Goal: Find specific page/section: Find specific page/section

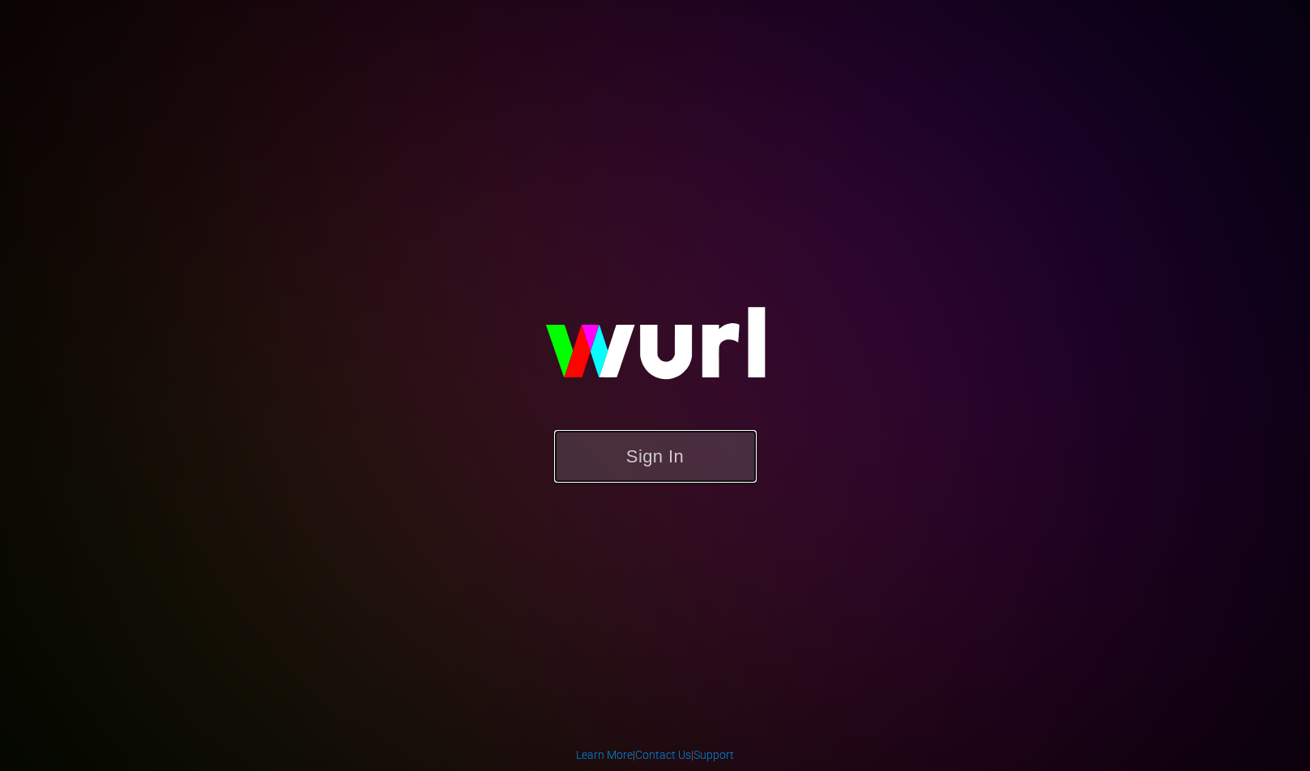
click at [695, 444] on button "Sign In" at bounding box center [655, 456] width 203 height 53
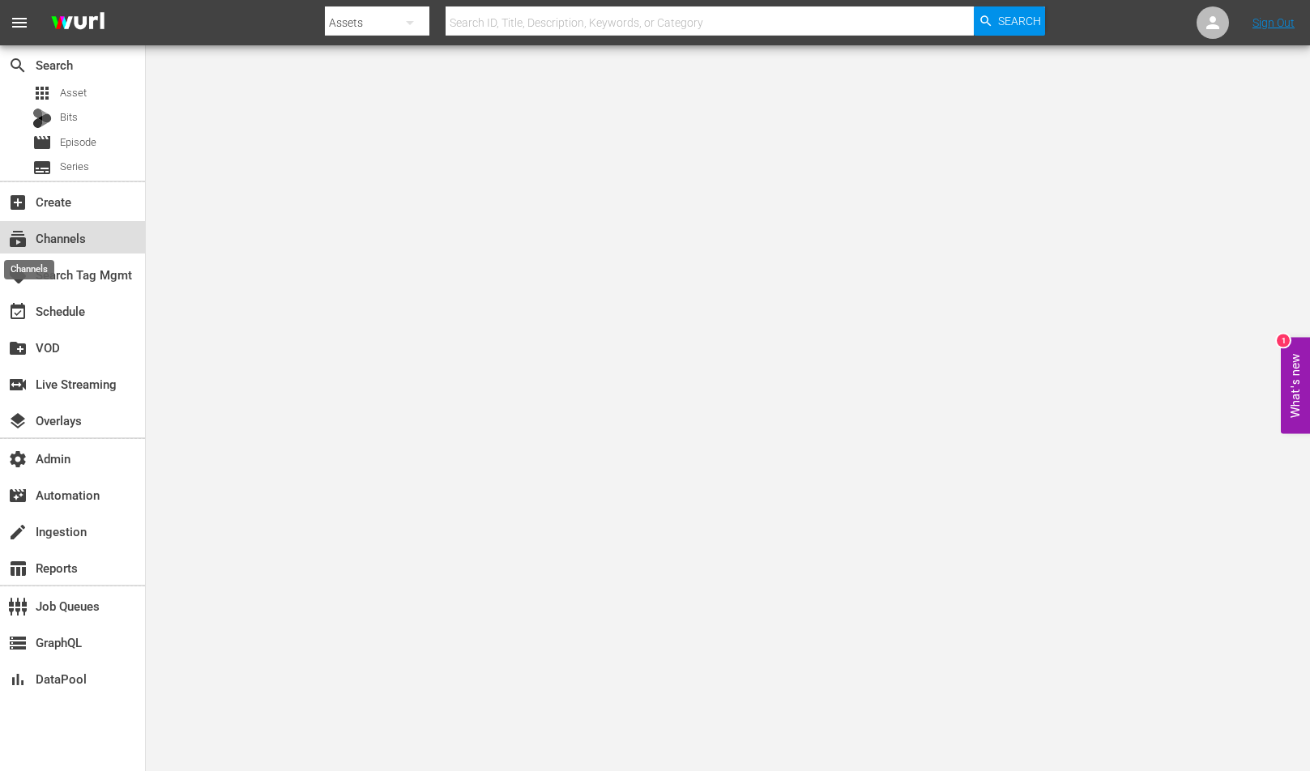
click at [23, 244] on span "subscriptions" at bounding box center [17, 238] width 19 height 19
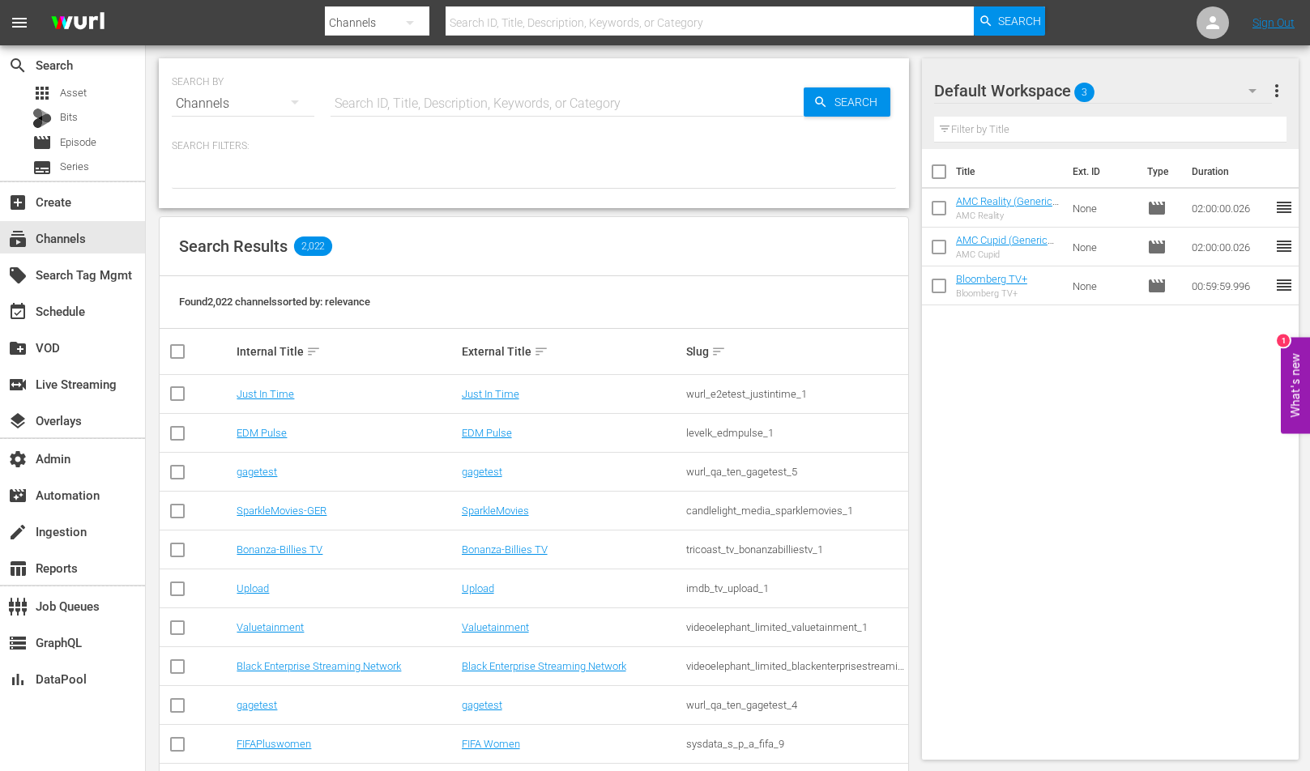
click at [460, 91] on input "text" at bounding box center [567, 103] width 473 height 39
paste input "banijay_media_germany_gmbh_myspassstarsingefahr_1"
type input "banijay_media_germany_gmbh_myspassstarsingefahr_1"
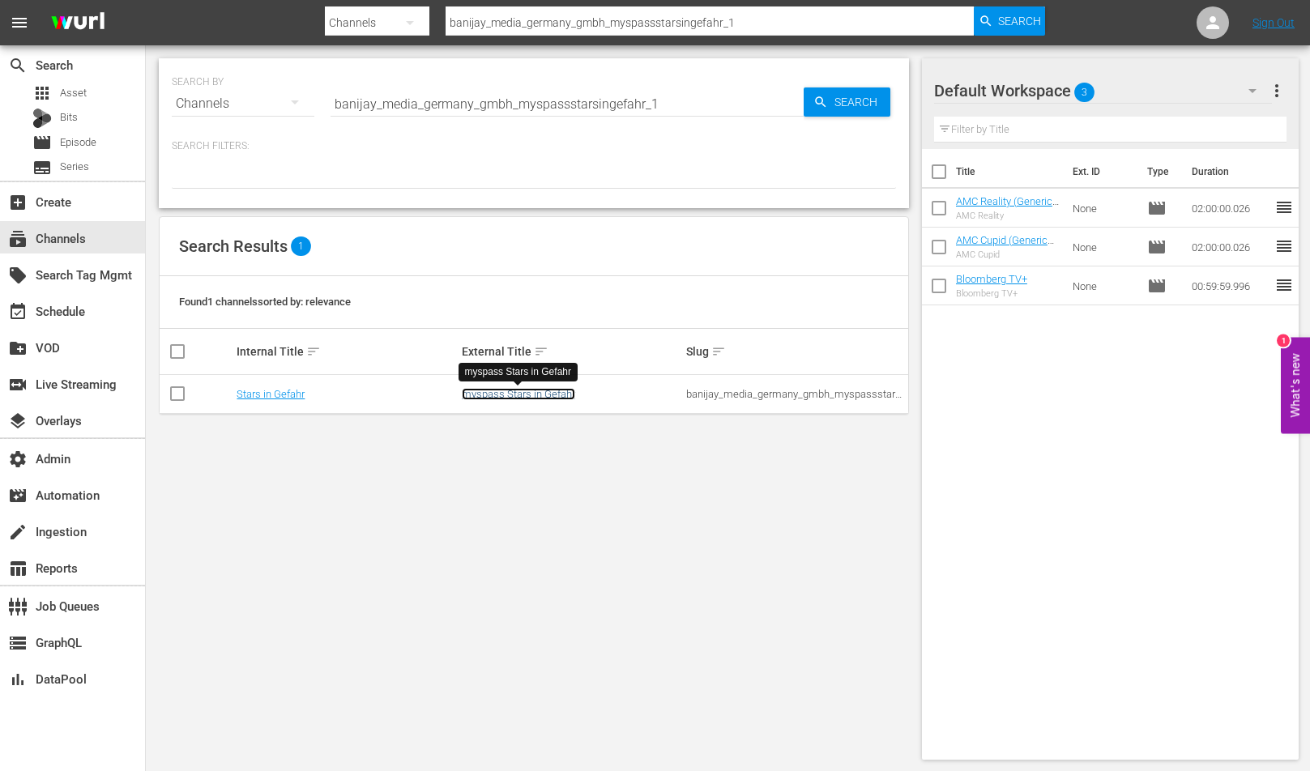
click at [503, 391] on link "myspass Stars in Gefahr" at bounding box center [518, 394] width 113 height 12
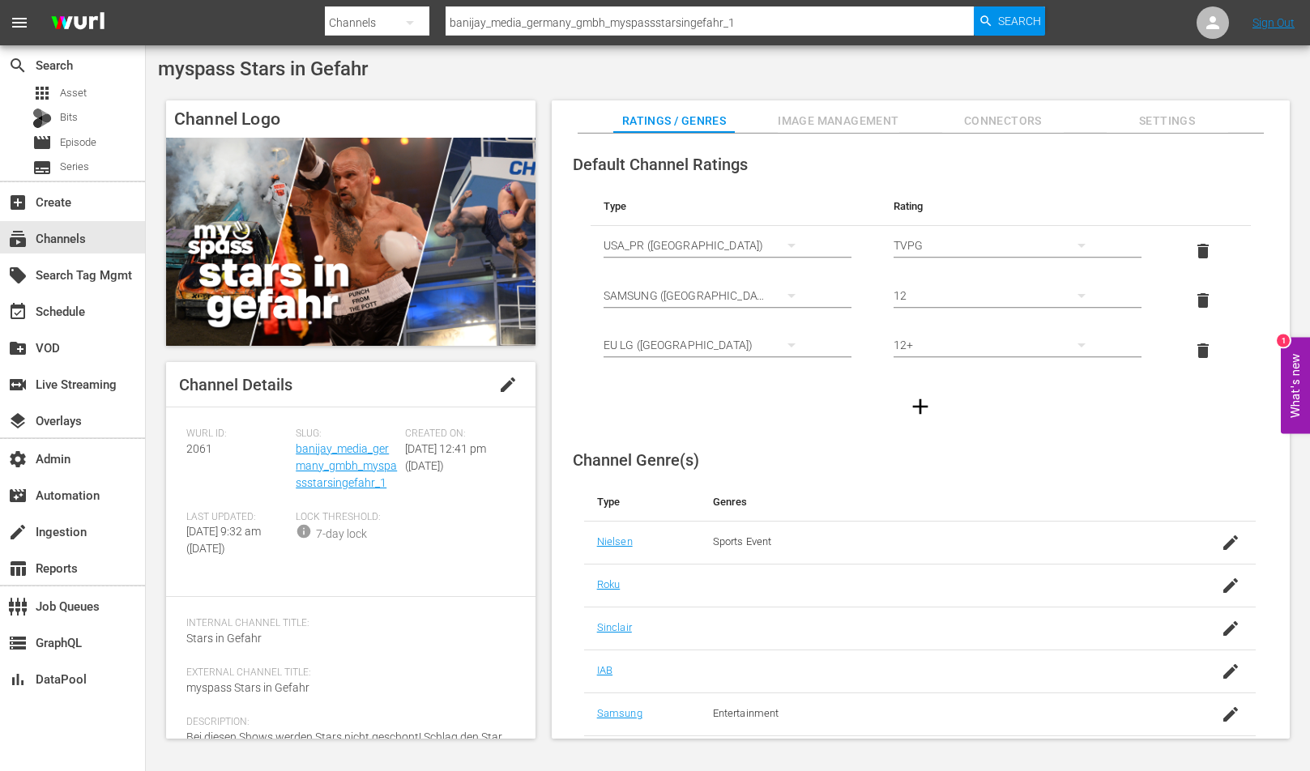
click at [863, 109] on button "Image Management" at bounding box center [839, 116] width 122 height 32
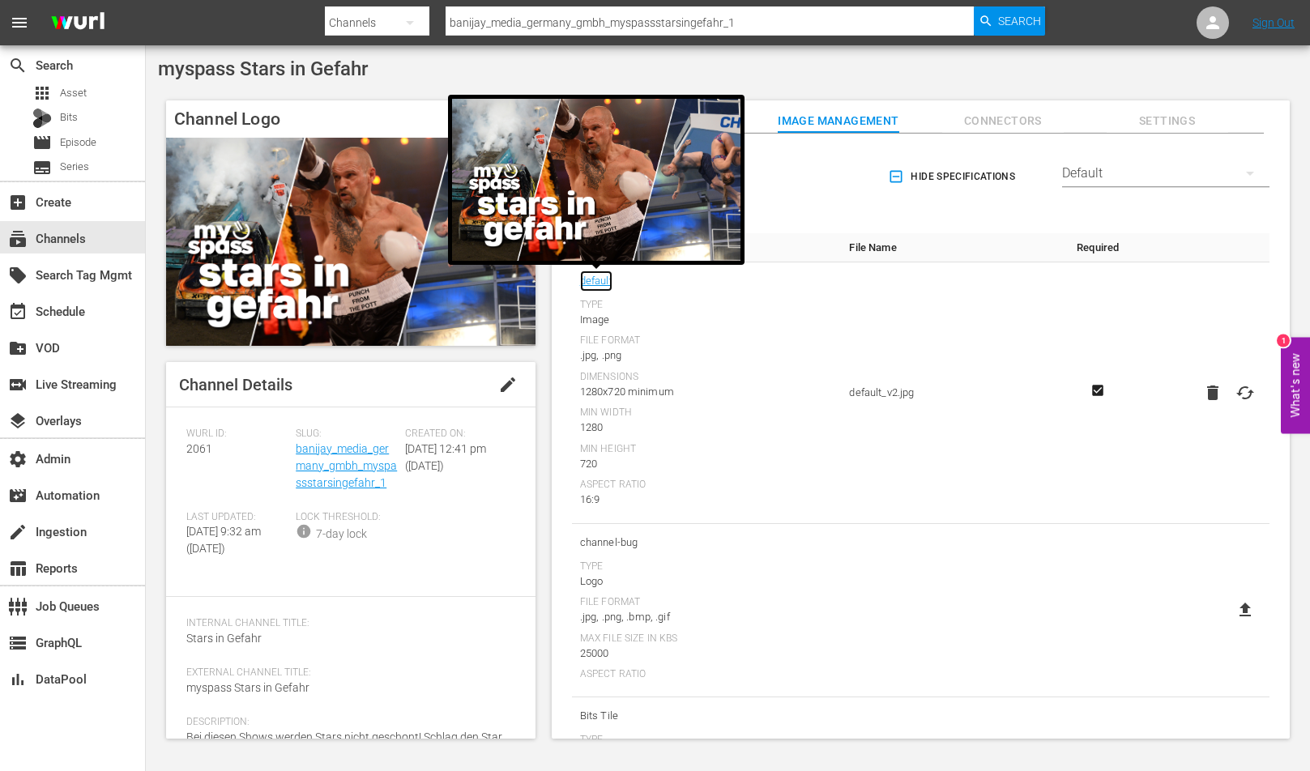
click at [592, 287] on link "default" at bounding box center [596, 281] width 32 height 21
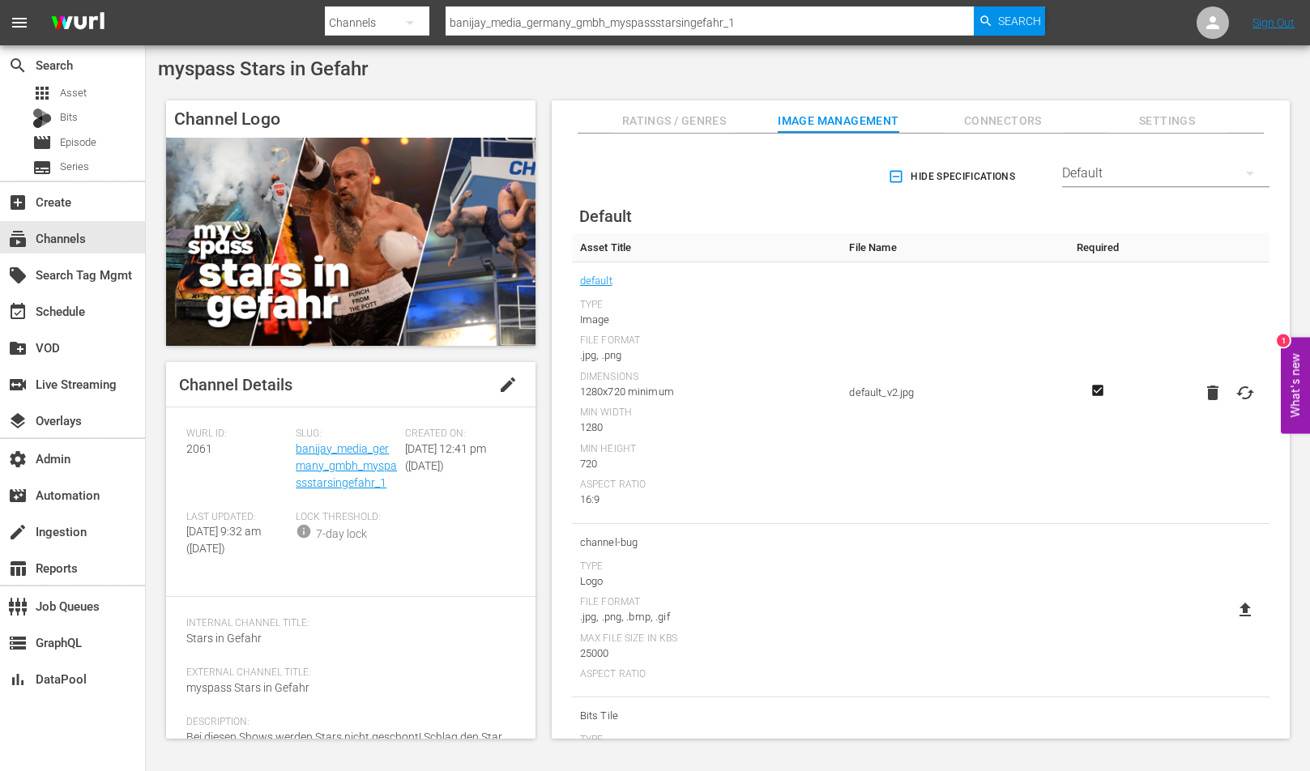
click at [524, 28] on input "banijay_media_germany_gmbh_myspassstarsingefahr_1" at bounding box center [710, 22] width 528 height 39
click at [710, 34] on hr at bounding box center [710, 35] width 0 height 2
click at [786, 19] on input "banijay_media_germany_gmbh_myspassstarsingefahr_1" at bounding box center [710, 22] width 528 height 39
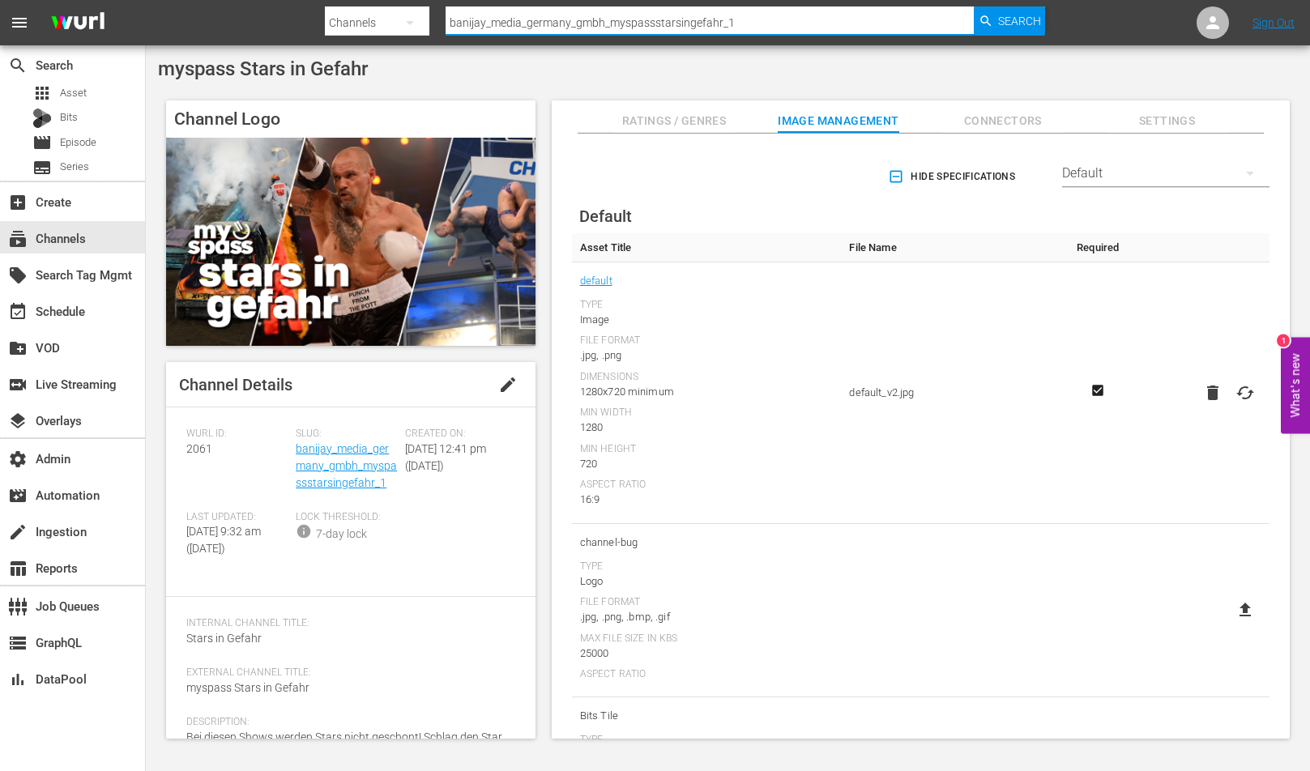
paste input "comedyshows"
type input "banijay_media_germany_gmbh_myspasscomedyshows_1"
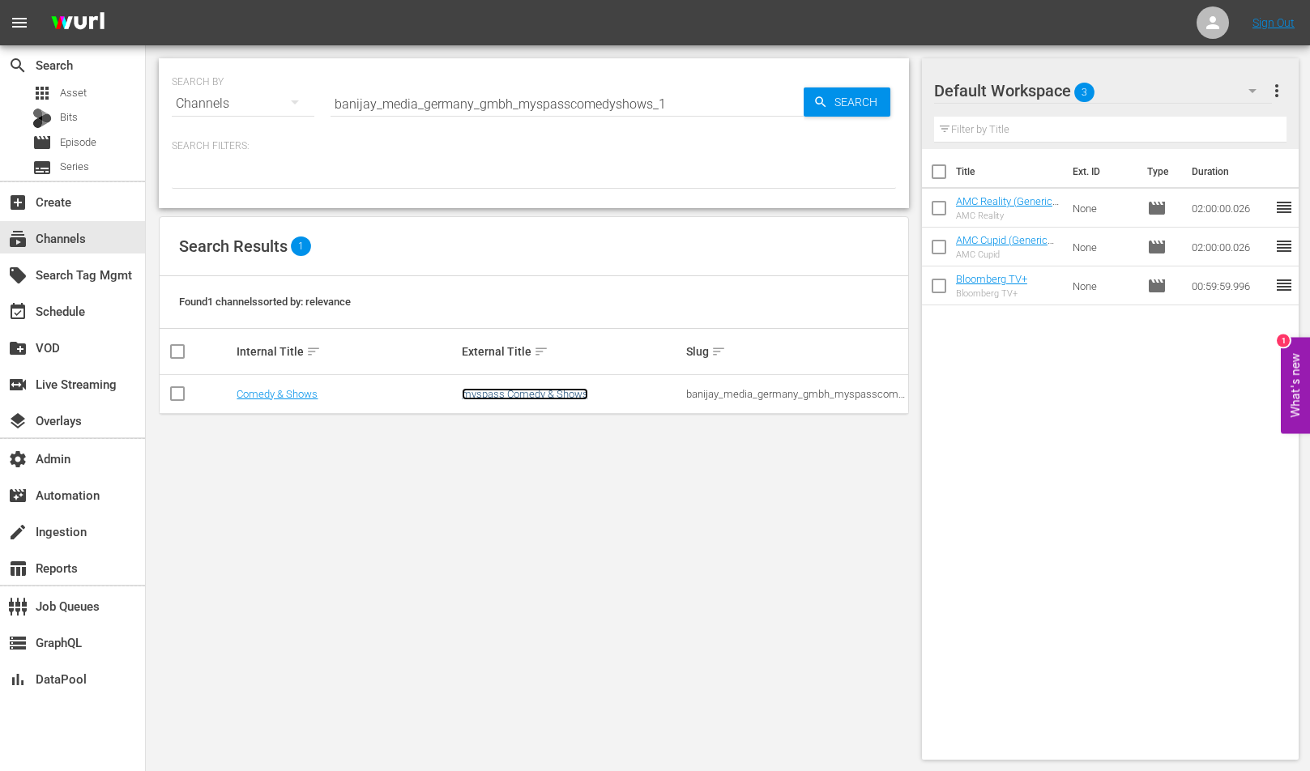
click at [535, 395] on link "myspass Comedy & Shows" at bounding box center [525, 394] width 126 height 12
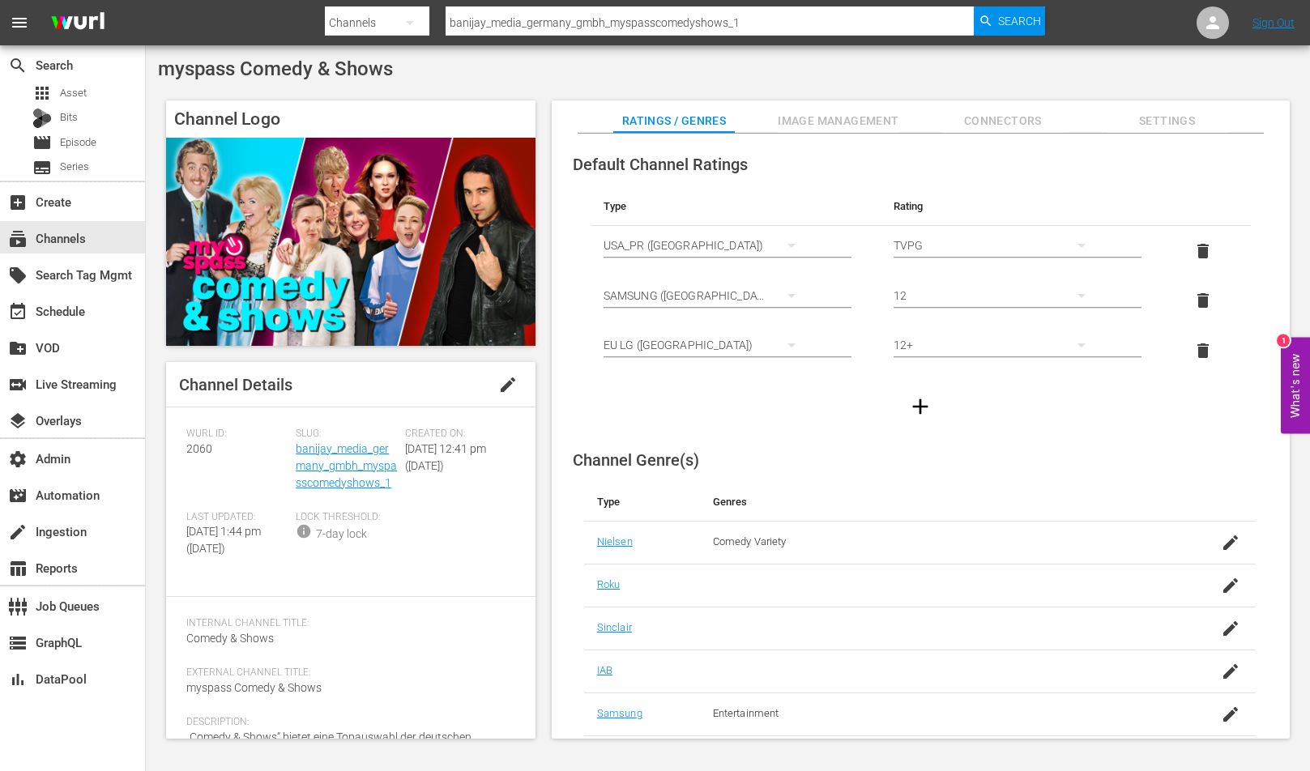
click at [813, 129] on span "Image Management" at bounding box center [839, 121] width 122 height 20
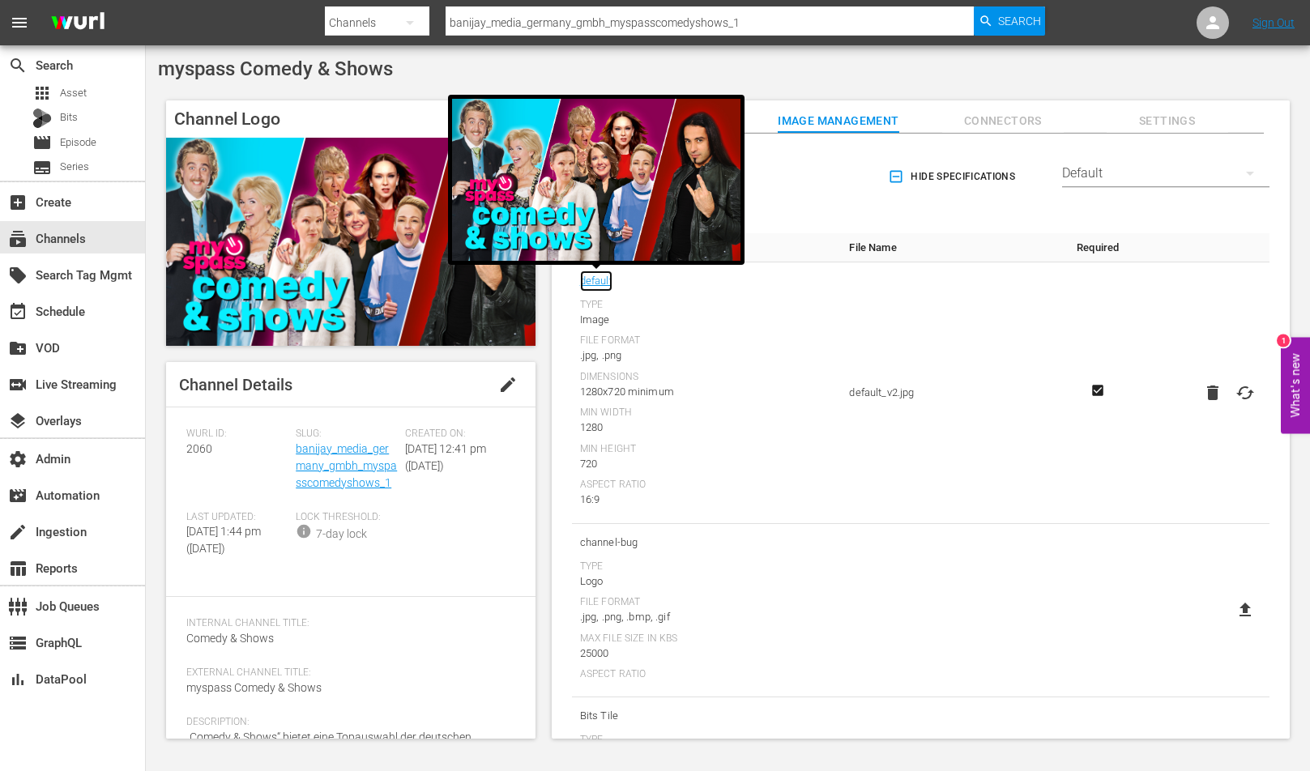
click at [605, 279] on link "default" at bounding box center [596, 281] width 32 height 21
